Goal: Find specific page/section: Find specific page/section

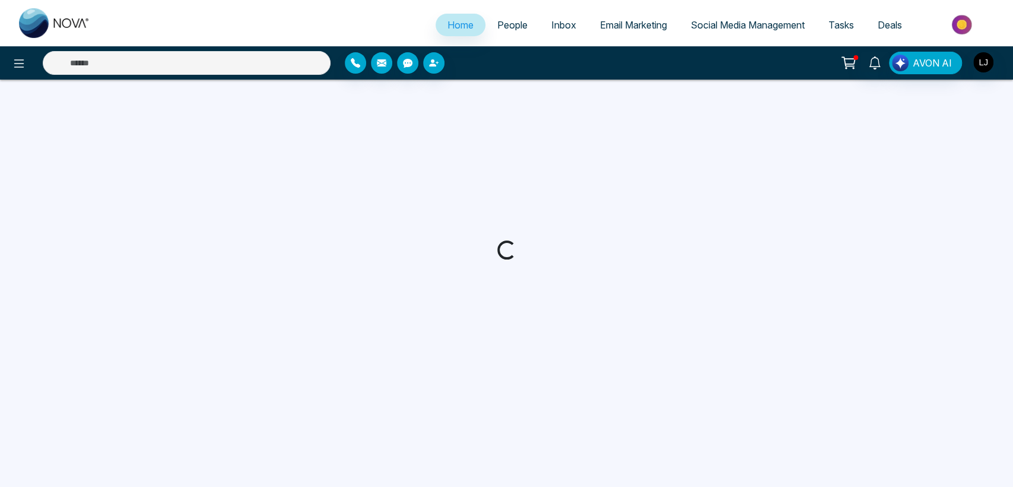
select select "*"
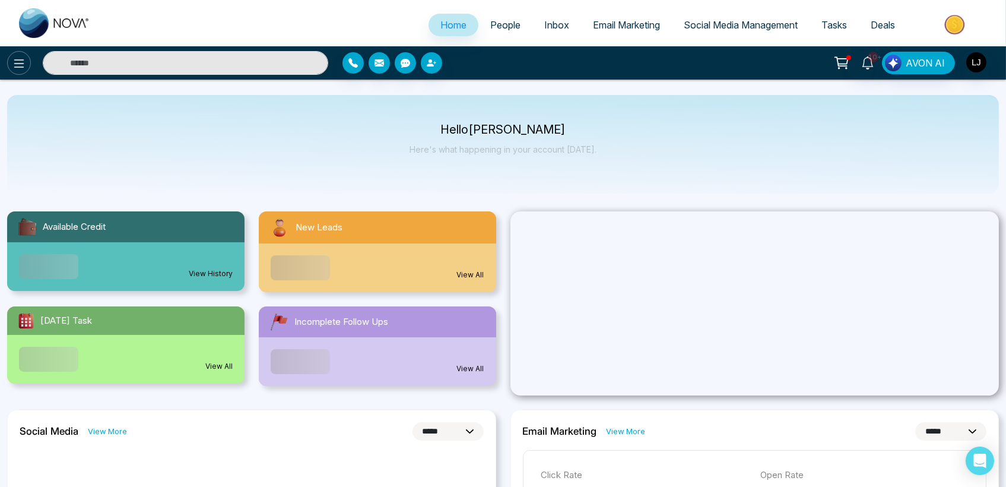
click at [18, 58] on icon at bounding box center [19, 63] width 14 height 14
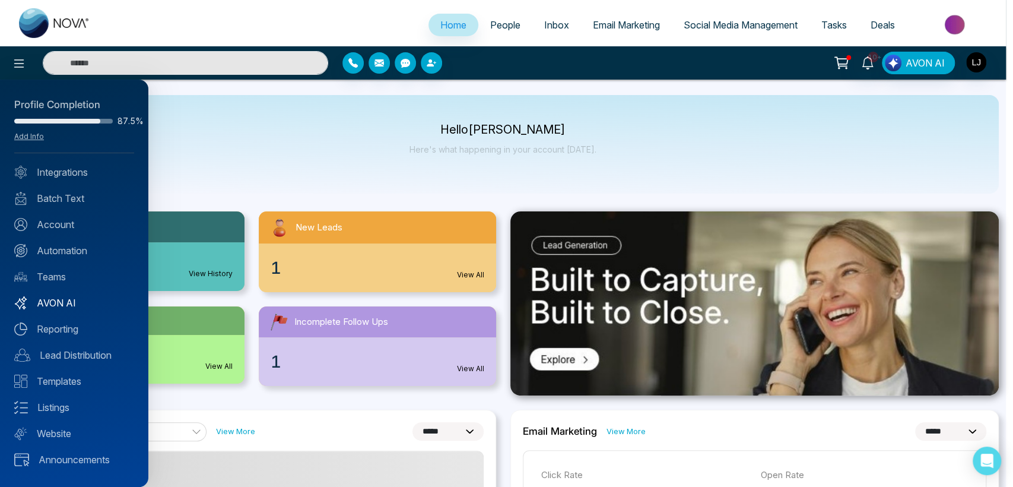
click at [55, 308] on link "AVON AI" at bounding box center [74, 303] width 120 height 14
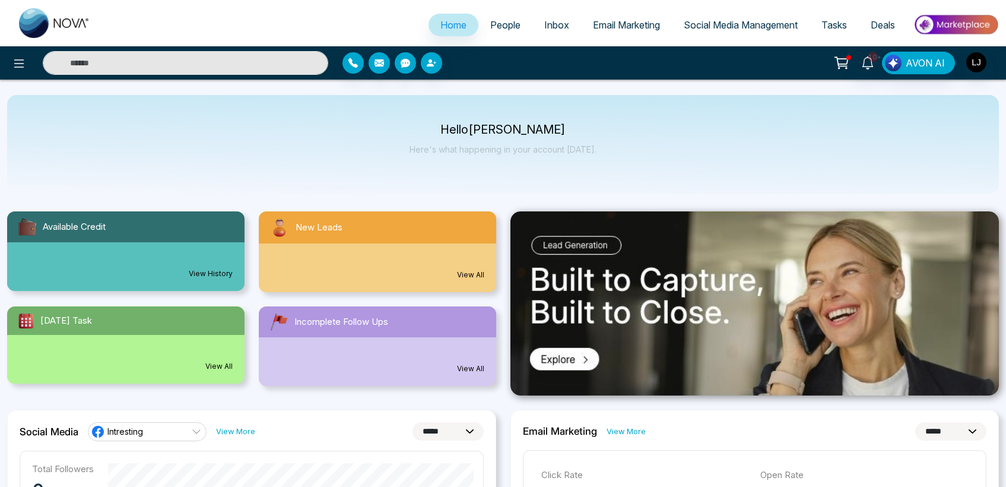
select select "*"
